Goal: Task Accomplishment & Management: Complete application form

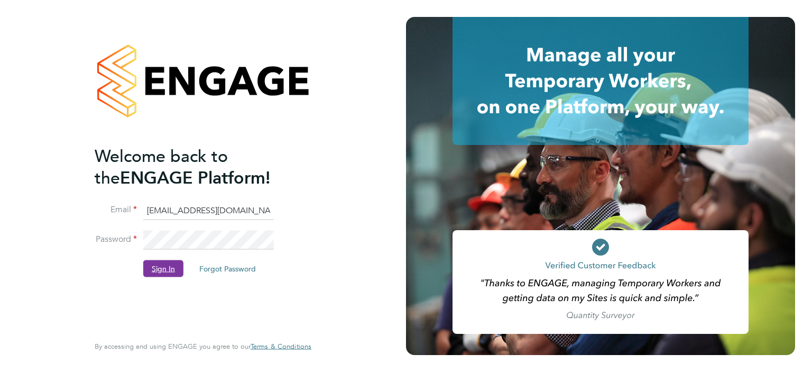
click at [162, 268] on button "Sign In" at bounding box center [163, 268] width 40 height 17
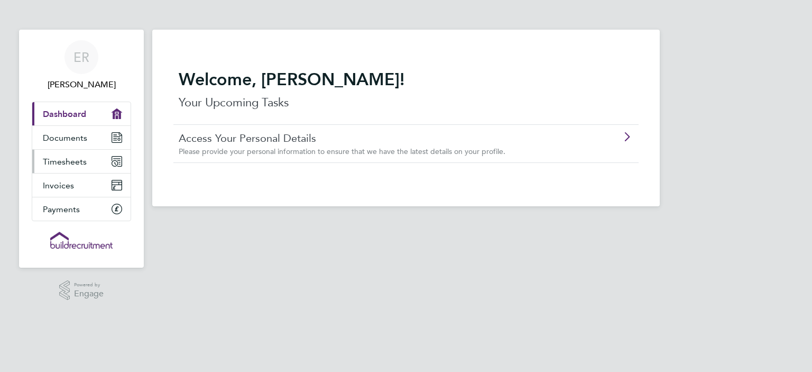
click at [62, 163] on span "Timesheets" at bounding box center [65, 161] width 44 height 10
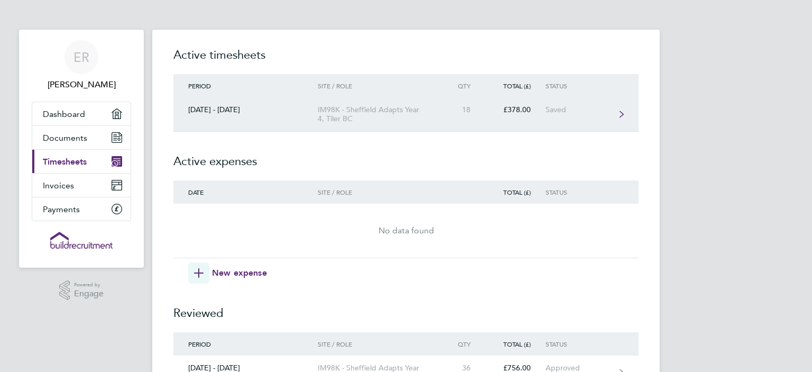
click at [516, 111] on div "£378.00" at bounding box center [515, 109] width 60 height 9
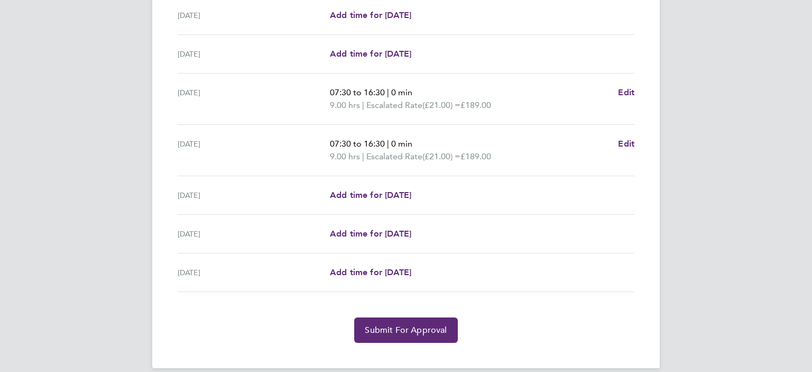
scroll to position [311, 0]
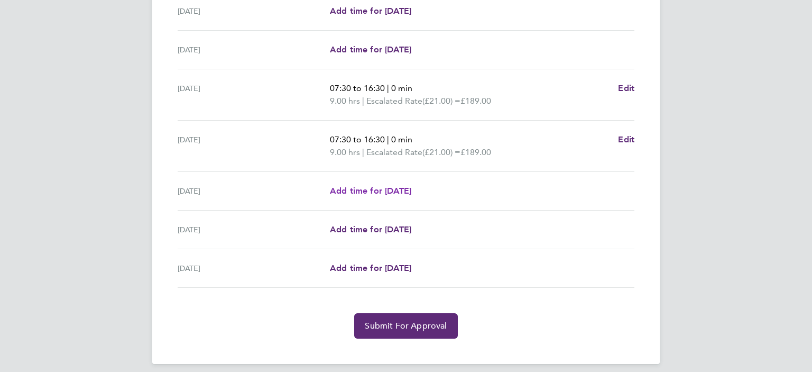
click at [364, 191] on span "Add time for [DATE]" at bounding box center [370, 191] width 81 height 10
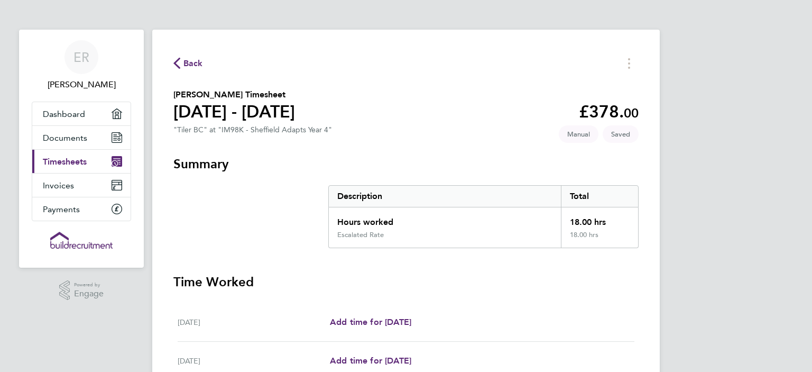
select select "30"
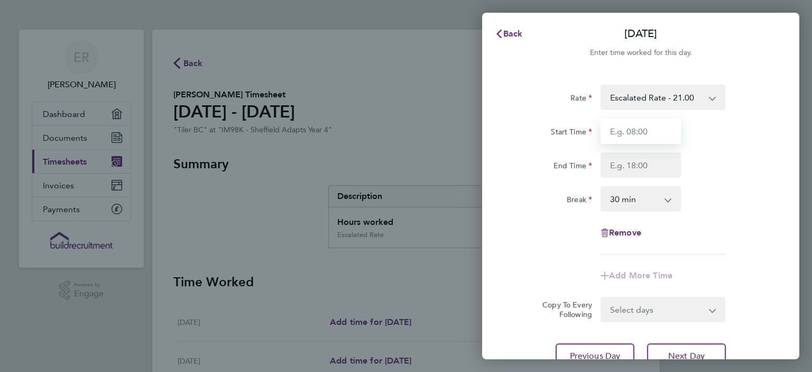
click at [656, 131] on input "Start Time" at bounding box center [641, 130] width 80 height 25
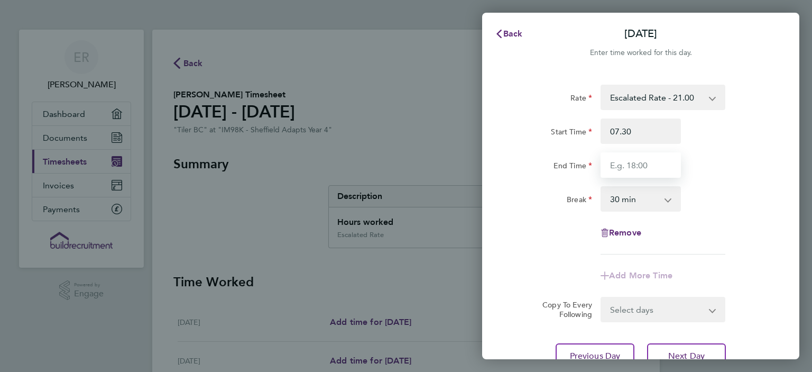
type input "07:30"
click at [651, 170] on input "End Time" at bounding box center [641, 164] width 80 height 25
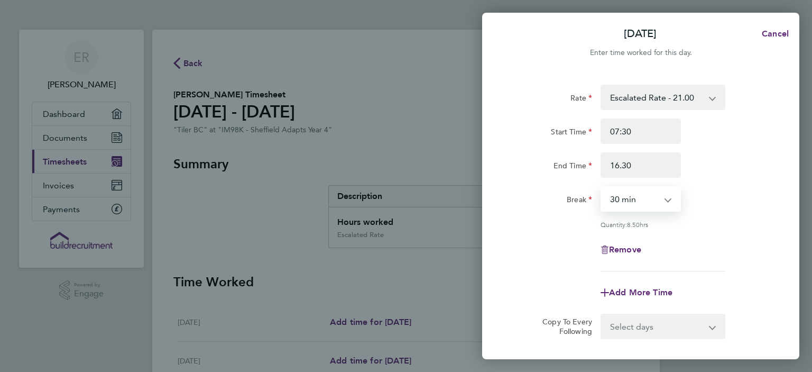
type input "16:30"
click at [602, 187] on select "0 min 15 min 30 min 45 min 60 min 75 min 90 min" at bounding box center [635, 198] width 66 height 23
select select "0"
click option "0 min" at bounding box center [0, 0] width 0 height 0
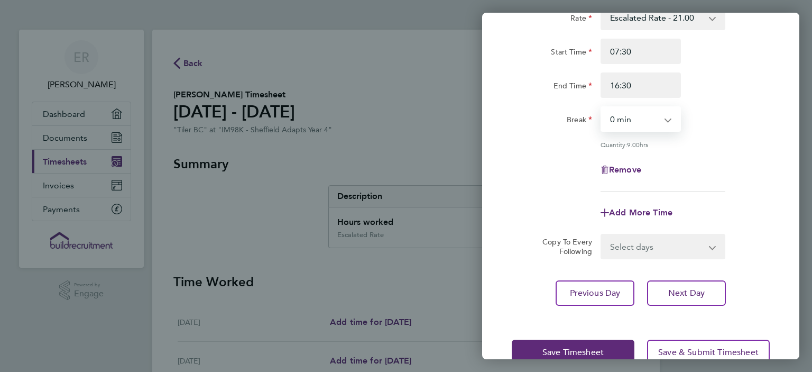
scroll to position [80, 0]
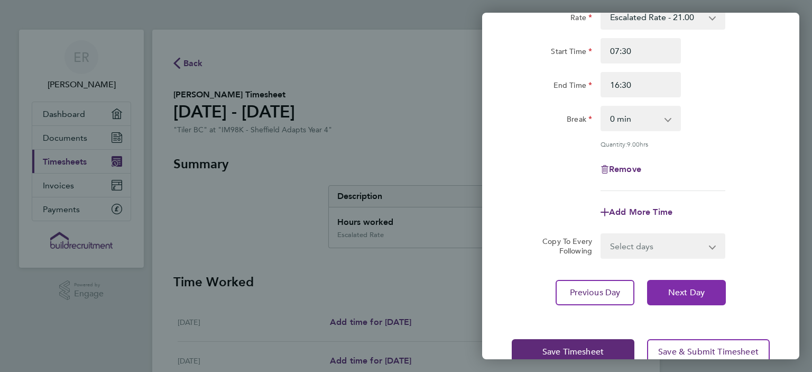
click at [696, 290] on span "Next Day" at bounding box center [686, 292] width 36 height 11
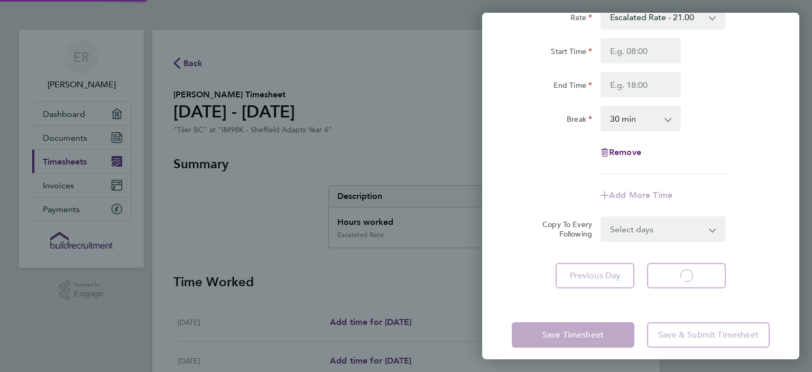
scroll to position [64, 0]
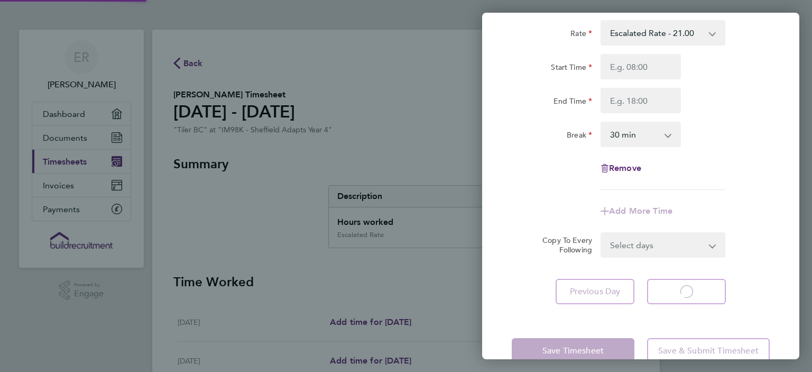
select select "30"
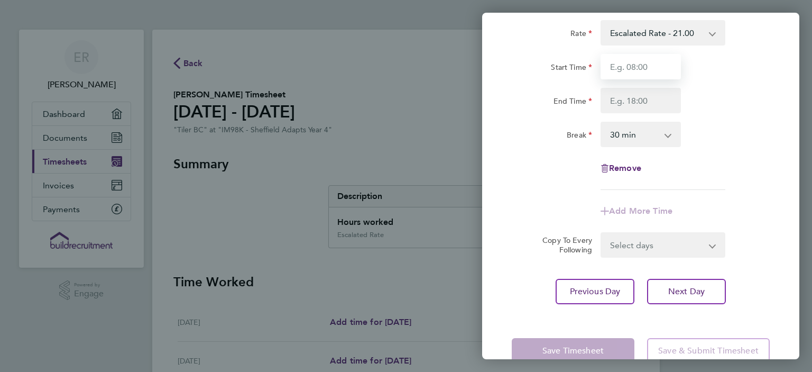
click at [658, 63] on input "Start Time" at bounding box center [641, 66] width 80 height 25
type input "07:30"
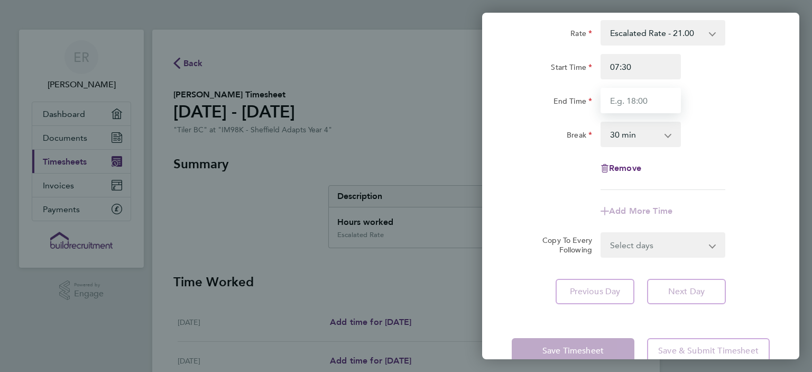
click at [633, 97] on input "End Time" at bounding box center [641, 100] width 80 height 25
type input "16:30"
click at [602, 123] on select "0 min 15 min 30 min 45 min 60 min 75 min 90 min" at bounding box center [635, 134] width 66 height 23
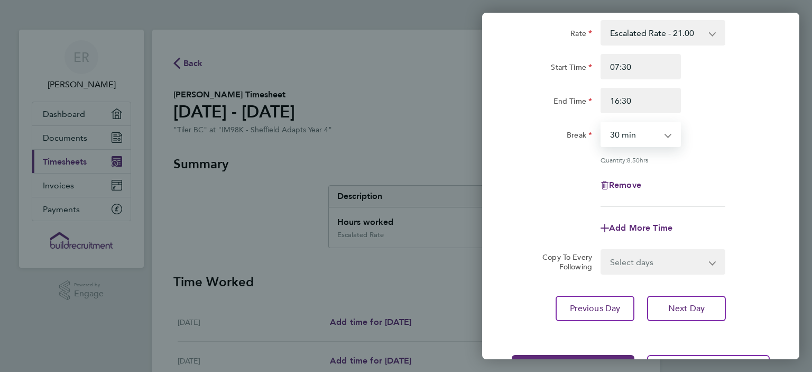
select select "0"
click option "0 min" at bounding box center [0, 0] width 0 height 0
click at [682, 308] on span "Next Day" at bounding box center [686, 308] width 36 height 11
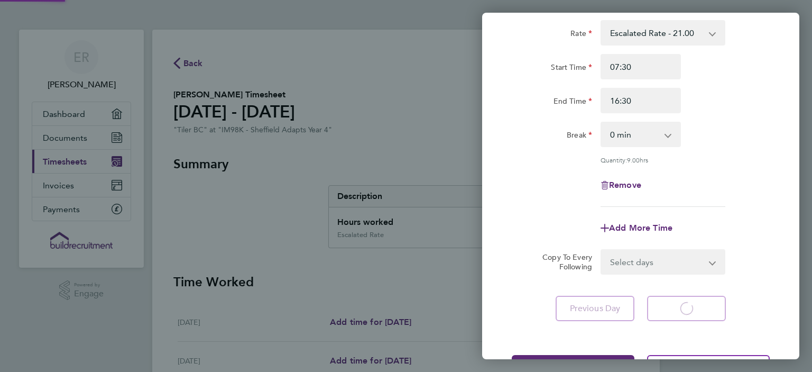
select select "30"
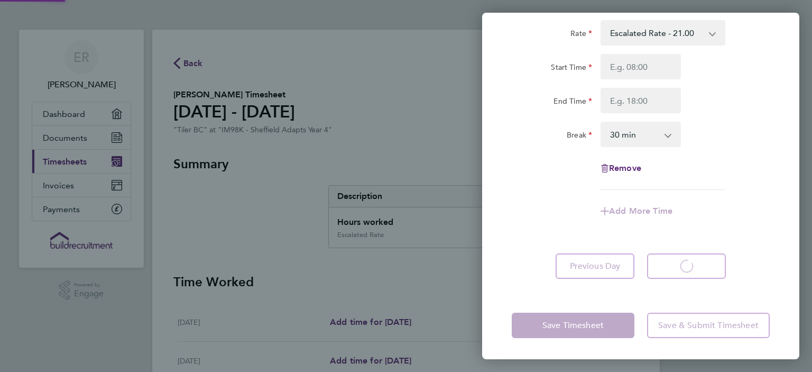
scroll to position [23, 0]
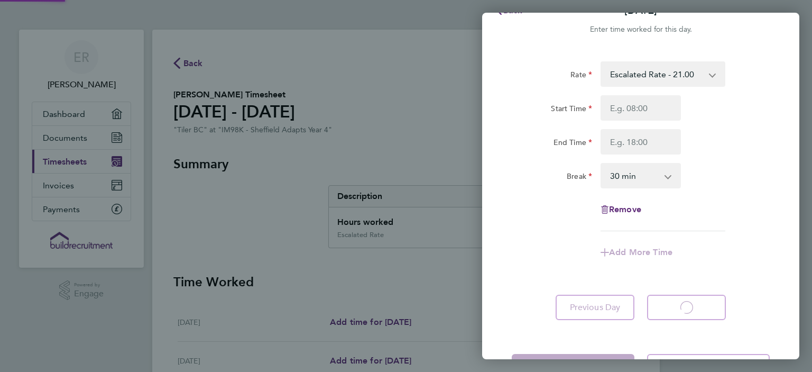
select select "30"
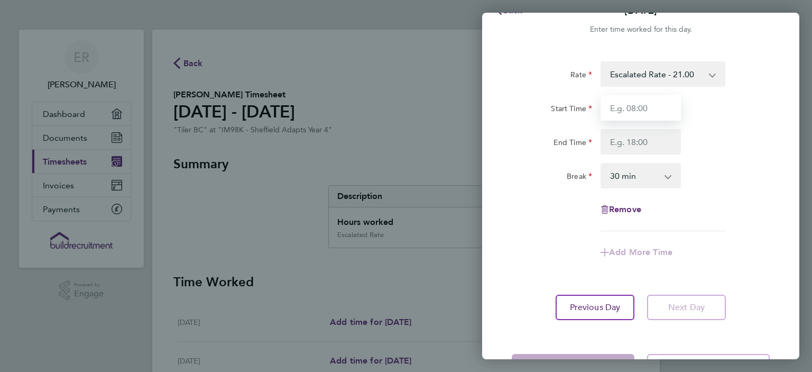
click at [631, 108] on input "Start Time" at bounding box center [641, 107] width 80 height 25
type input "07:30"
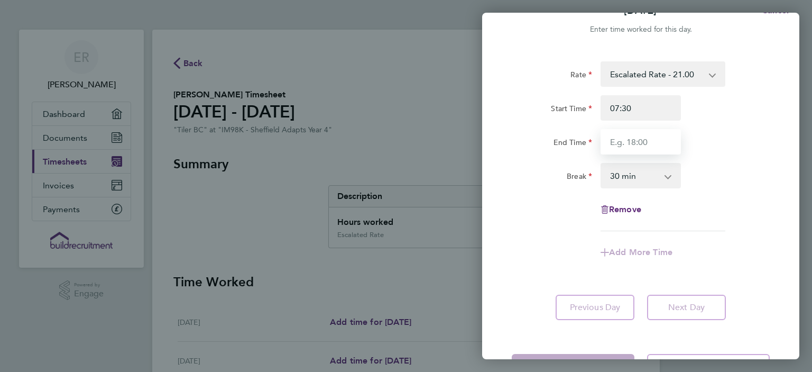
click at [643, 142] on input "End Time" at bounding box center [641, 141] width 80 height 25
type input "16:30"
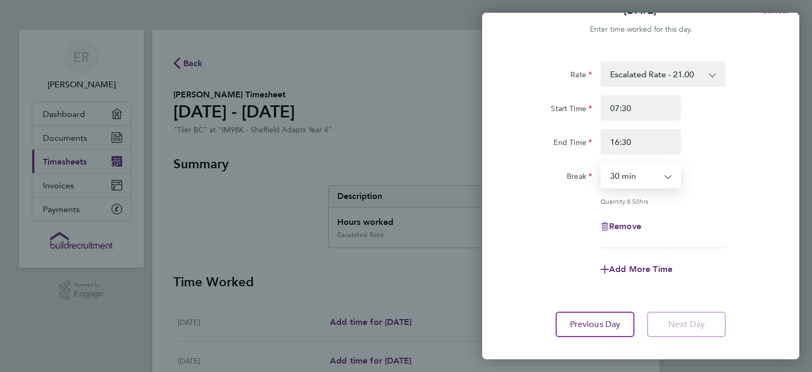
click at [602, 164] on select "0 min 15 min 30 min 45 min 60 min 75 min 90 min" at bounding box center [635, 175] width 66 height 23
select select "0"
click option "0 min" at bounding box center [0, 0] width 0 height 0
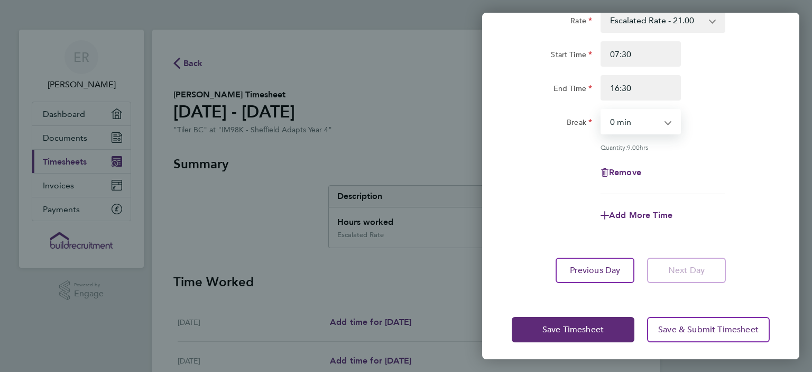
scroll to position [80, 0]
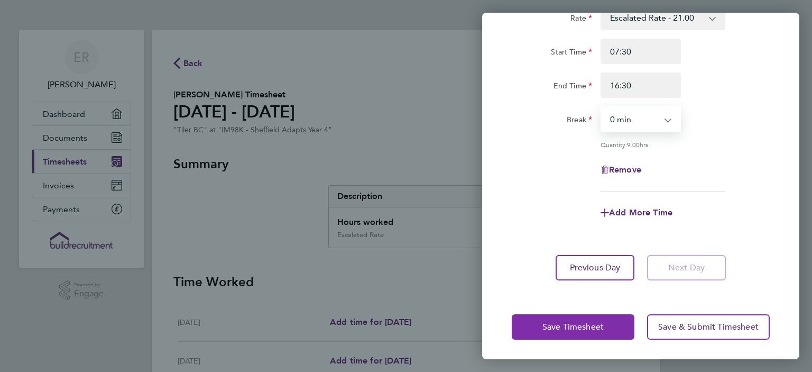
click at [564, 327] on span "Save Timesheet" at bounding box center [572, 326] width 61 height 11
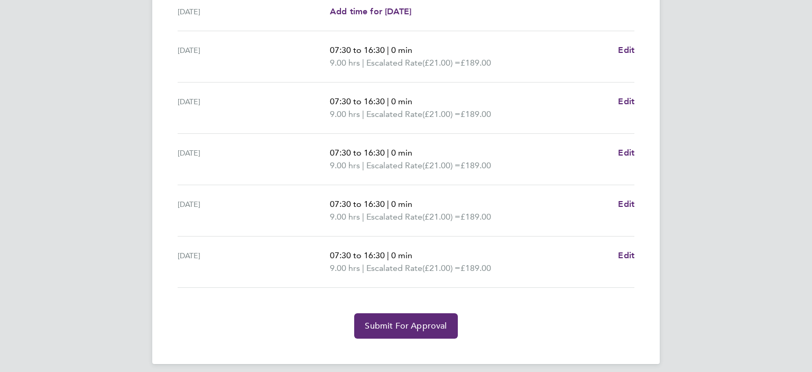
scroll to position [357, 0]
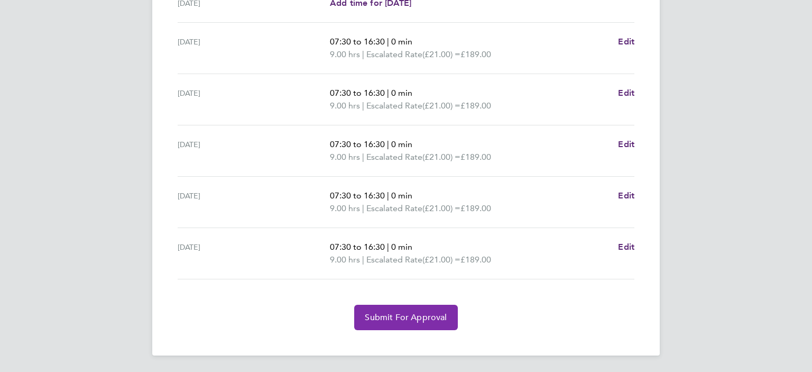
click at [395, 315] on span "Submit For Approval" at bounding box center [406, 317] width 82 height 11
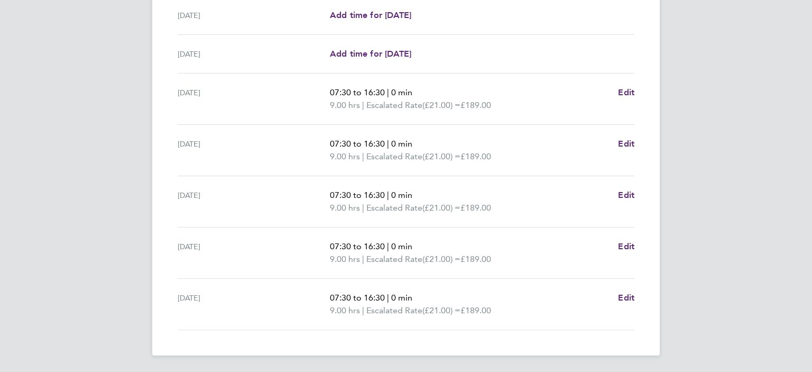
scroll to position [0, 0]
